Goal: Task Accomplishment & Management: Complete application form

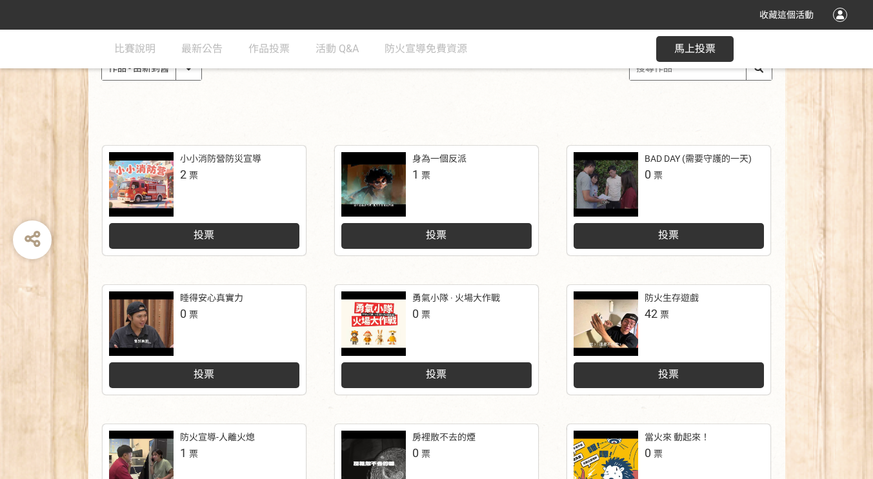
scroll to position [242, 0]
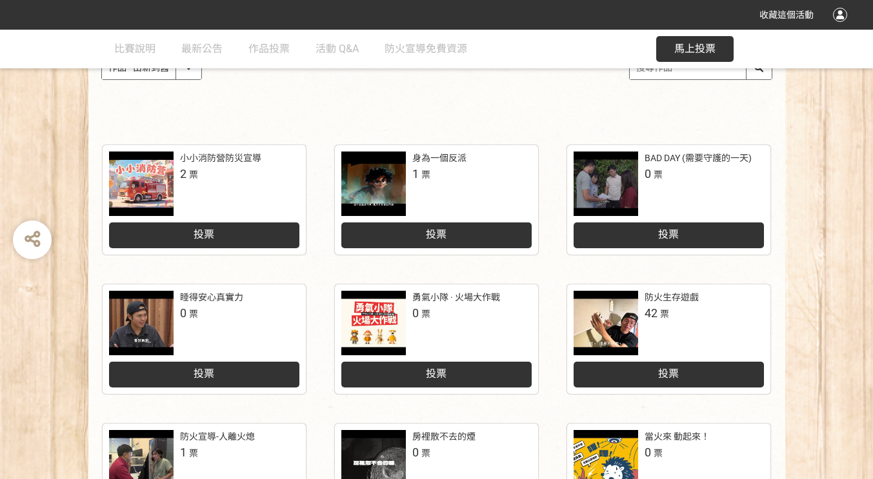
click at [215, 165] on div "小小消防營防災宣導" at bounding box center [220, 159] width 81 height 14
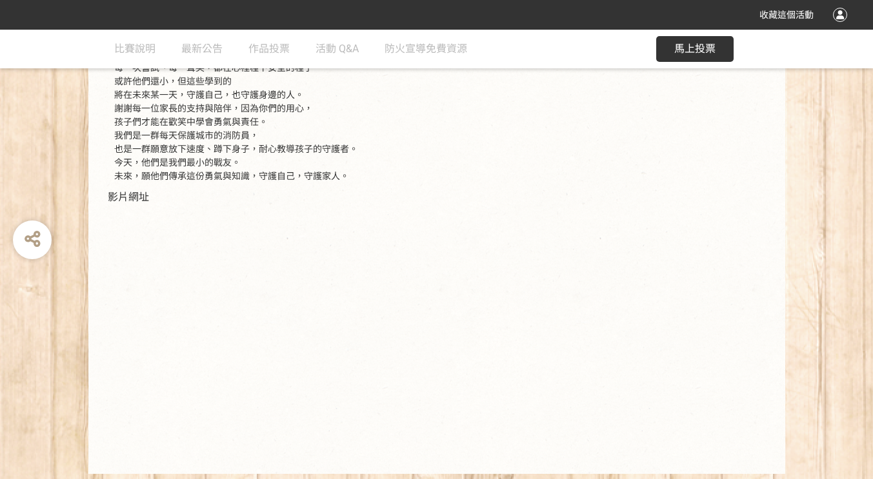
scroll to position [515, 0]
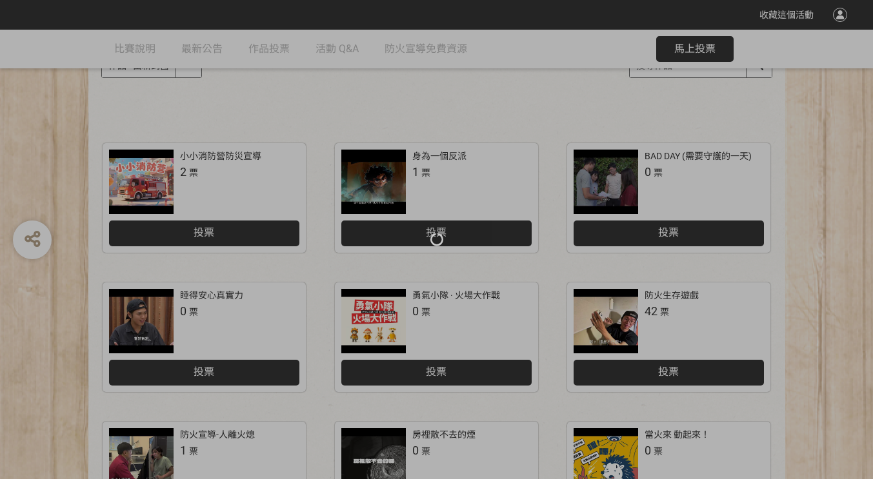
scroll to position [242, 0]
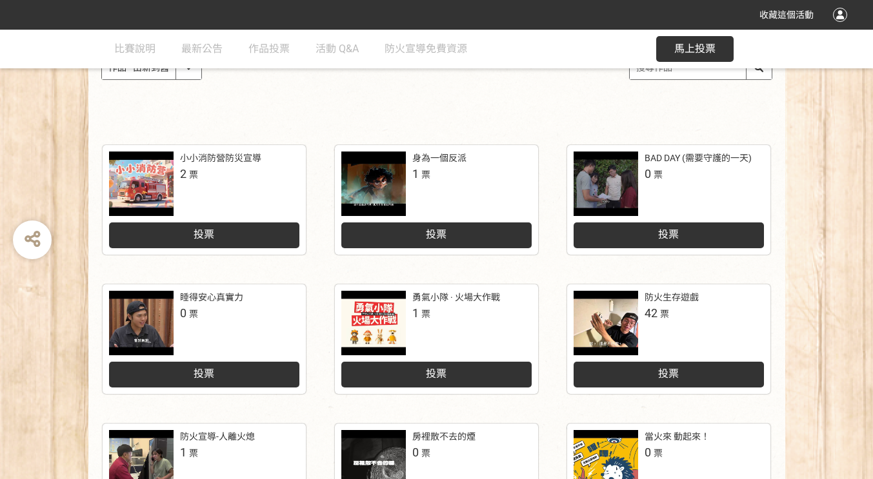
click at [464, 165] on div "身為一個反派" at bounding box center [439, 159] width 54 height 14
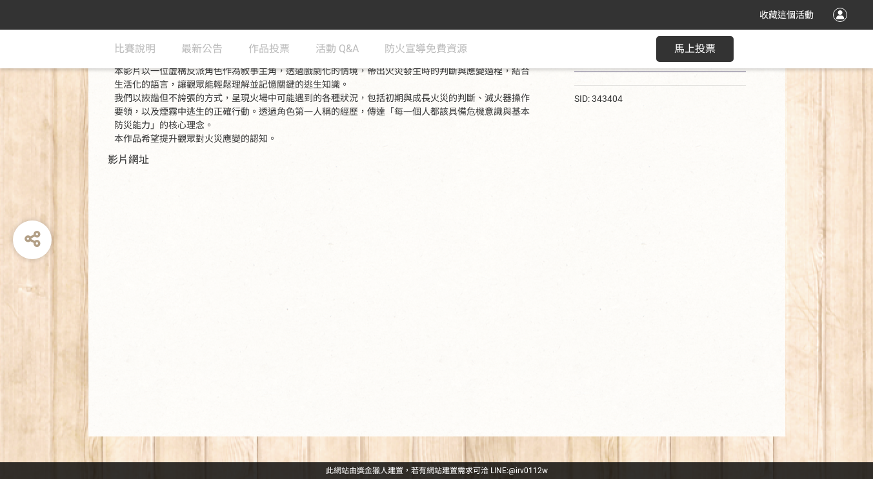
scroll to position [393, 0]
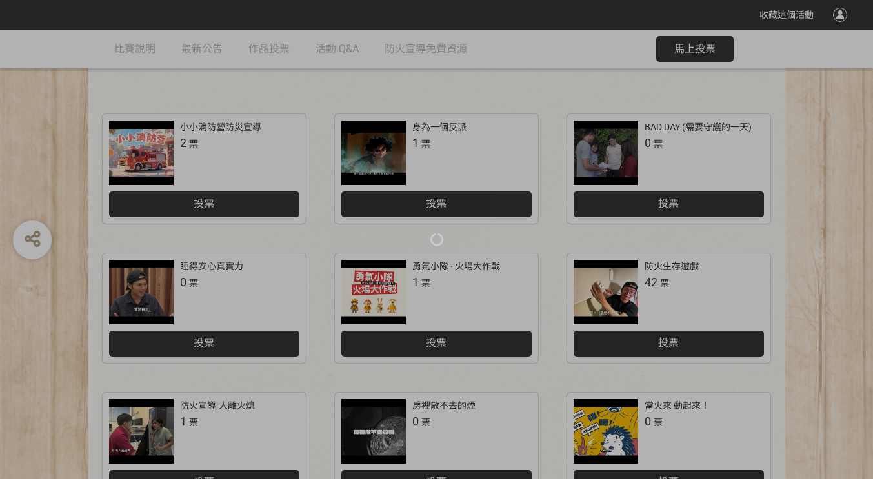
scroll to position [242, 0]
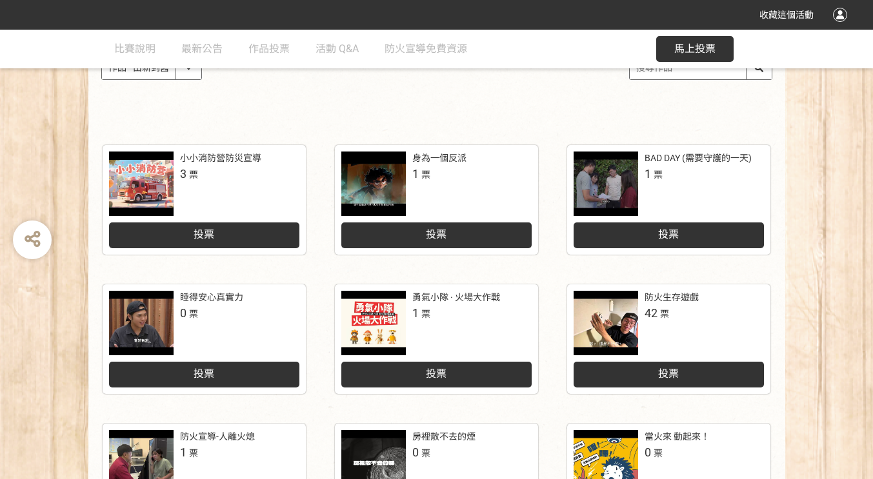
click at [695, 43] on span "馬上投票" at bounding box center [694, 49] width 41 height 12
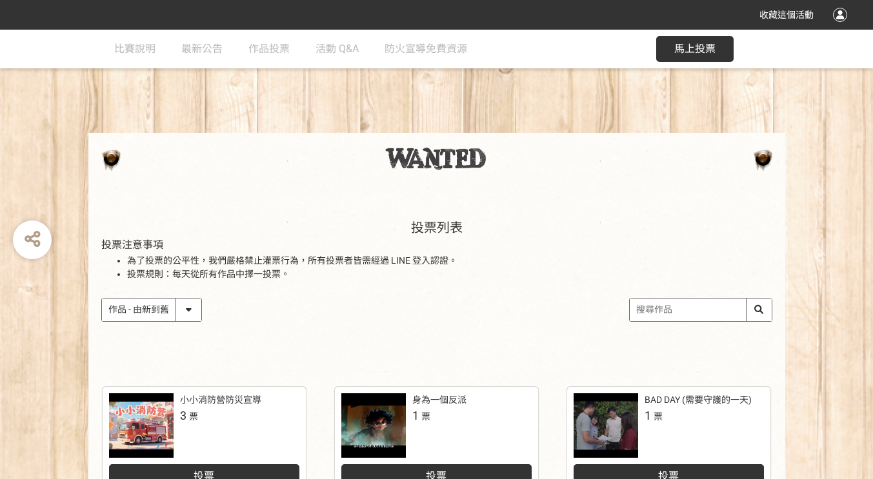
click at [688, 43] on span "馬上投票" at bounding box center [694, 49] width 41 height 12
click at [680, 43] on span "馬上投票" at bounding box center [694, 49] width 41 height 12
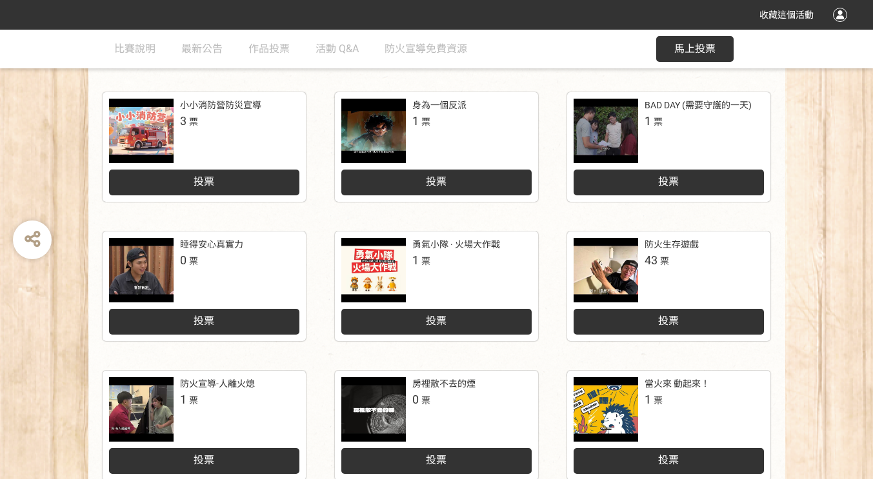
scroll to position [295, 0]
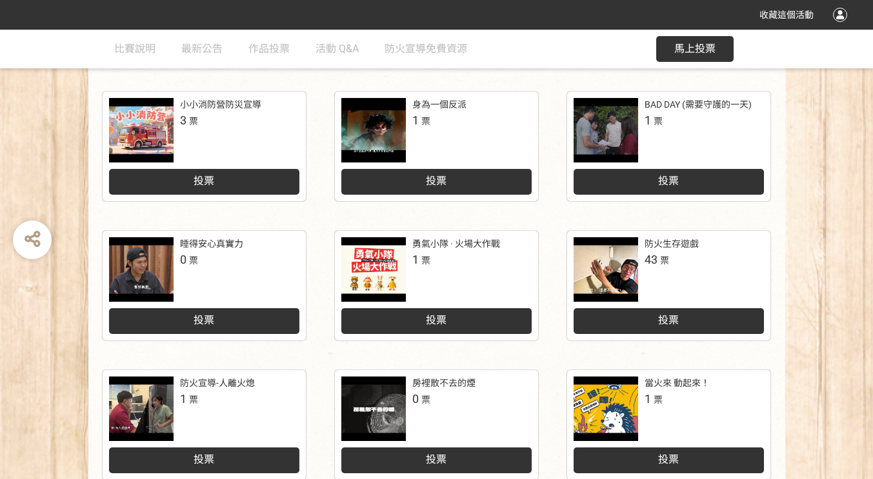
click at [461, 195] on div "投票" at bounding box center [436, 182] width 190 height 26
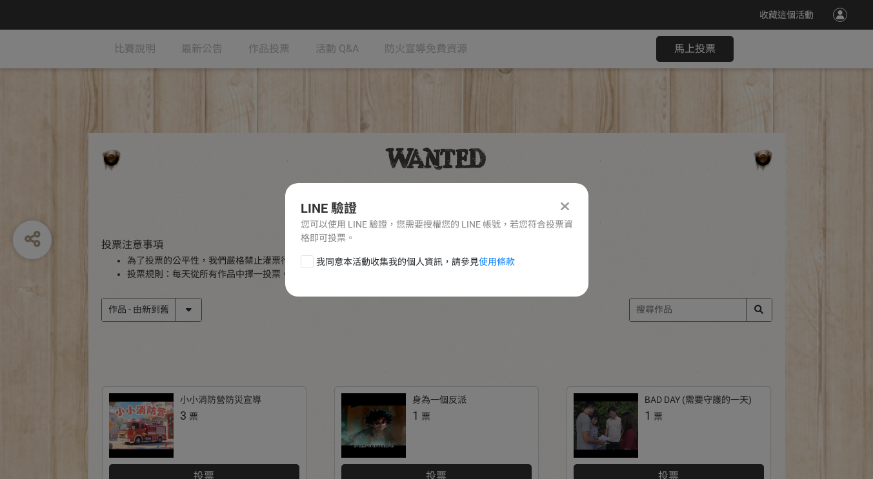
scroll to position [0, 0]
click at [326, 269] on span "我同意本活動收集我的個人資訊，請參見 使用條款" at bounding box center [415, 262] width 199 height 14
click at [310, 266] on input "我同意本活動收集我的個人資訊，請參見 使用條款" at bounding box center [305, 261] width 8 height 8
checkbox input "false"
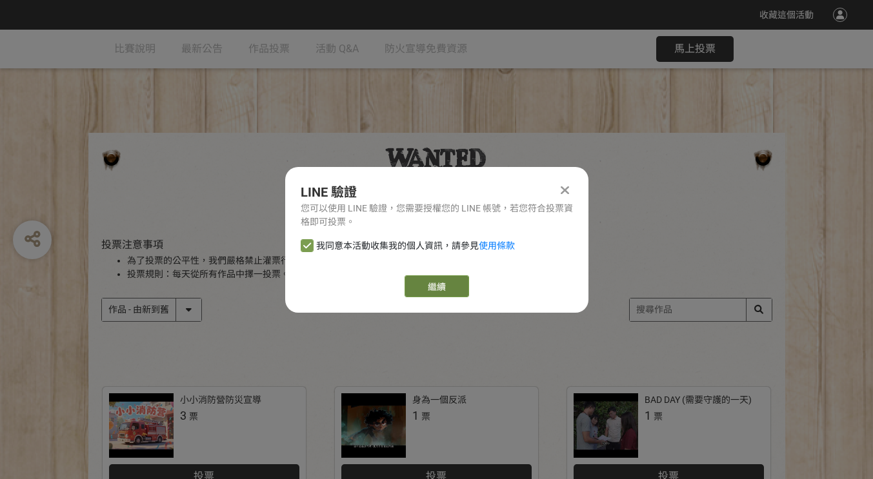
click at [438, 297] on link "繼續" at bounding box center [436, 286] width 64 height 22
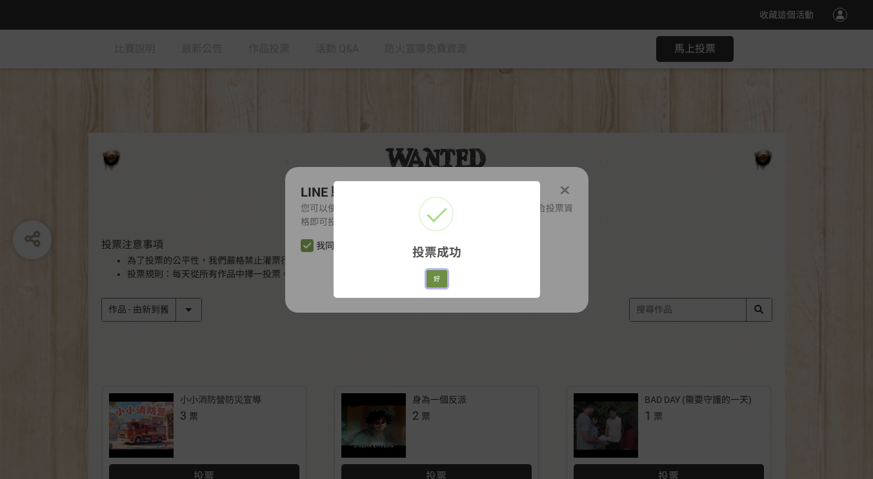
click at [442, 288] on button "好" at bounding box center [436, 279] width 21 height 18
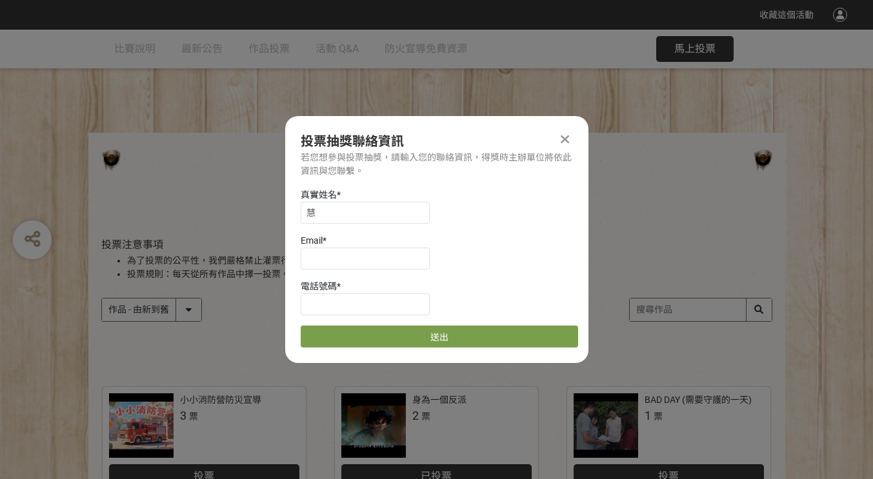
scroll to position [1, 0]
click at [392, 220] on input "慧" at bounding box center [365, 212] width 129 height 22
type input "鍾曉慧"
type input "o"
type input "0"
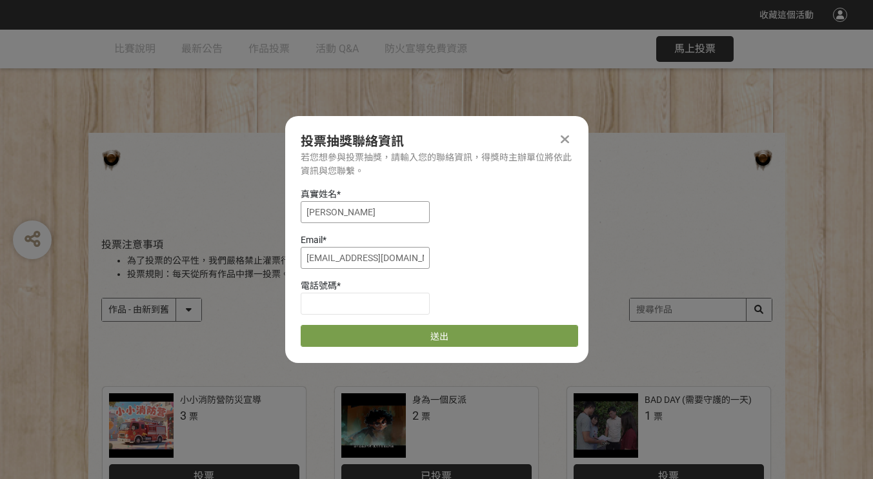
type input "pp6303tw@gmail.com"
type input "0937480284"
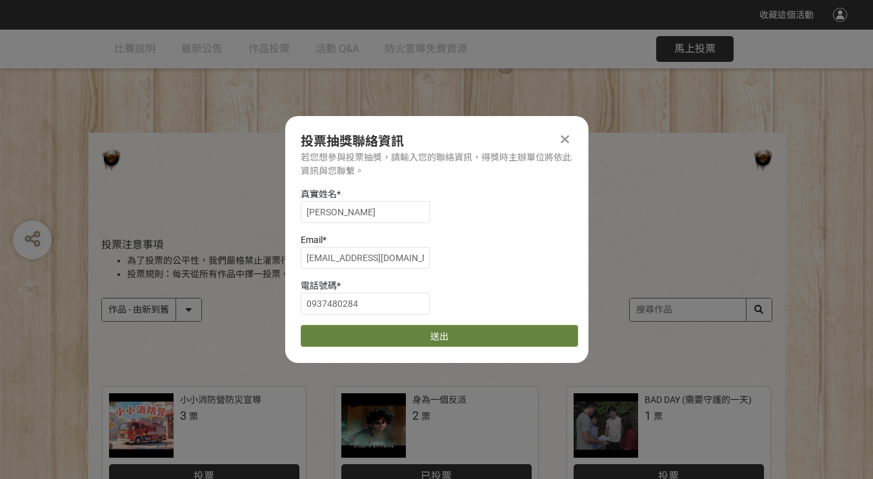
click at [430, 347] on button "送出" at bounding box center [439, 336] width 277 height 22
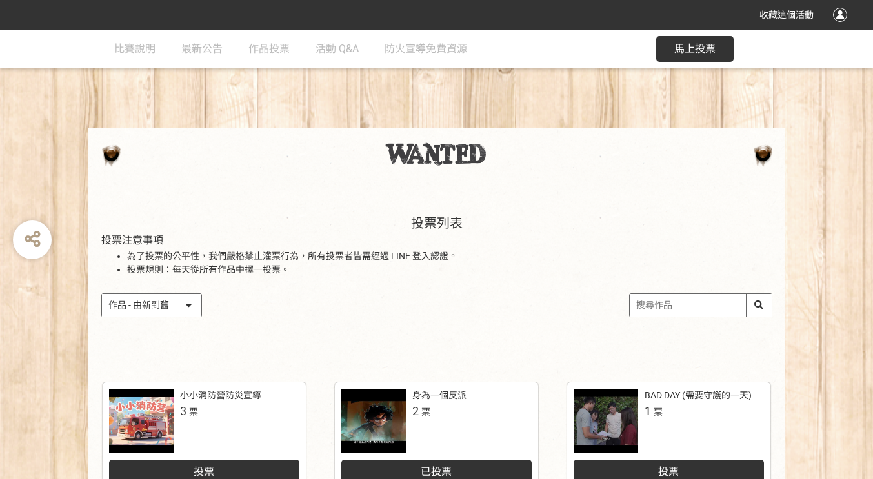
scroll to position [0, 0]
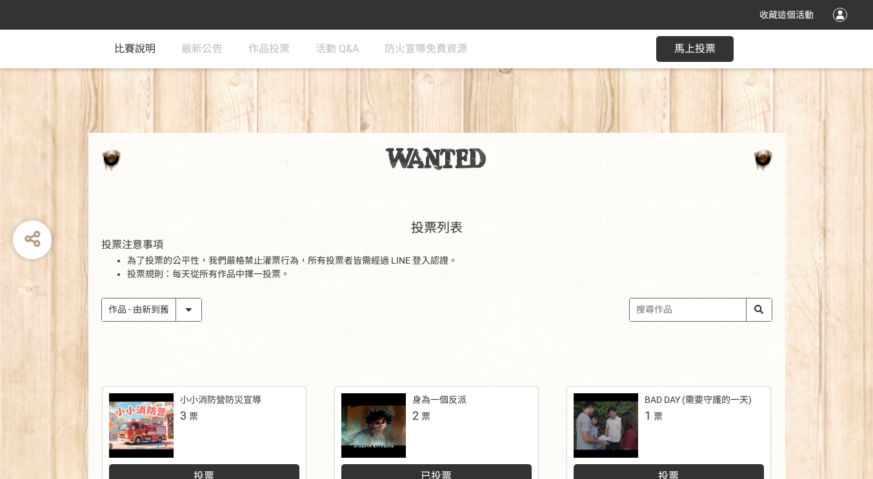
click at [138, 52] on span "比賽說明" at bounding box center [134, 49] width 41 height 12
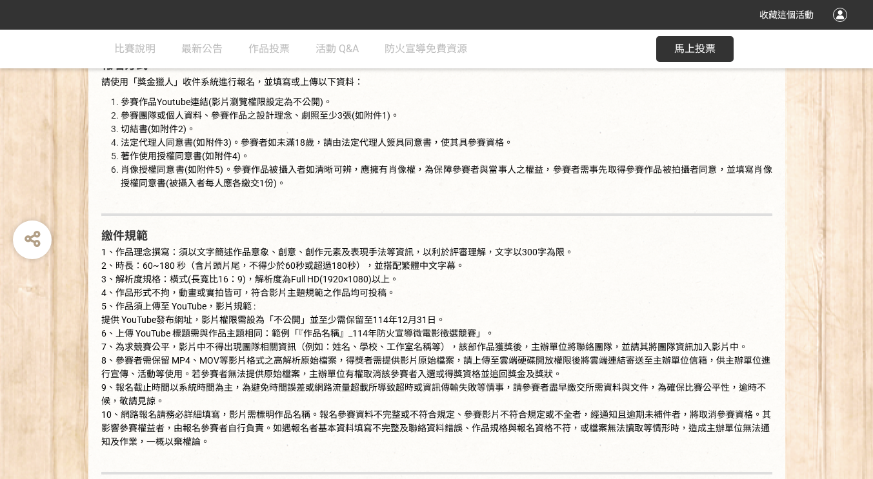
scroll to position [1214, 0]
